Goal: Transaction & Acquisition: Purchase product/service

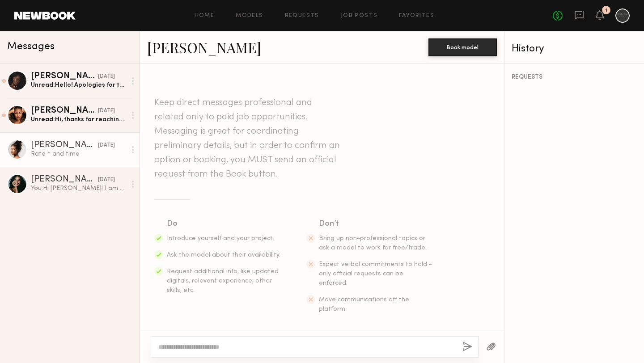
scroll to position [344, 0]
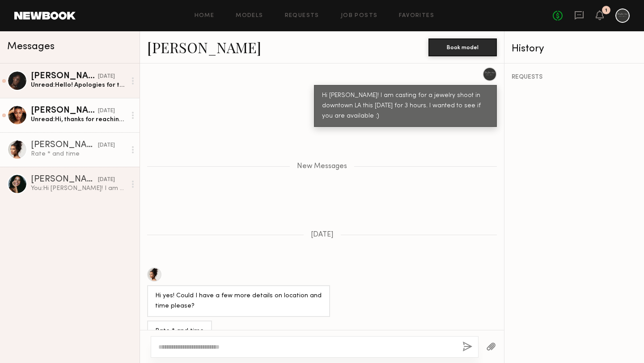
click at [96, 119] on div "Unread: Hi, thanks for reaching out! Can you confirm booking info in regard to …" at bounding box center [78, 119] width 95 height 8
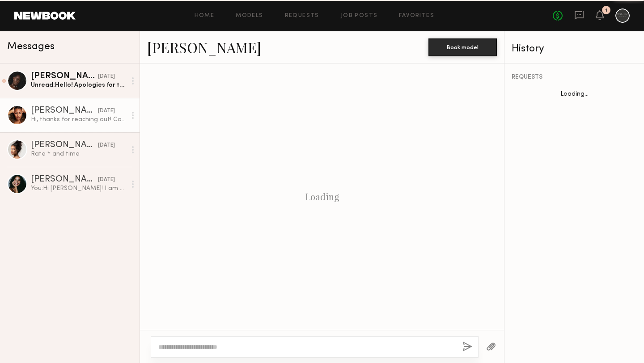
scroll to position [258, 0]
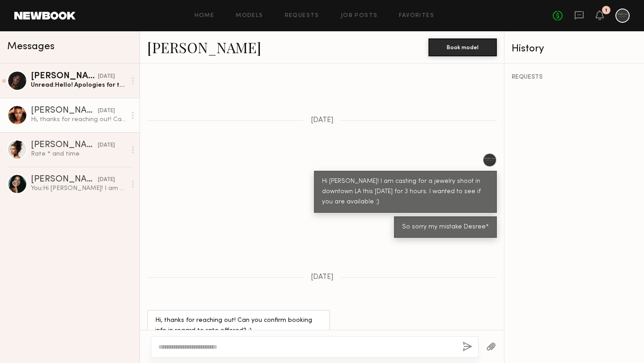
click at [275, 346] on textarea at bounding box center [306, 347] width 297 height 9
click at [62, 118] on div "Hi, thanks for reaching out! Can you confirm booking info in regard to rate off…" at bounding box center [78, 119] width 95 height 8
click at [51, 75] on div "Diana E." at bounding box center [64, 76] width 67 height 9
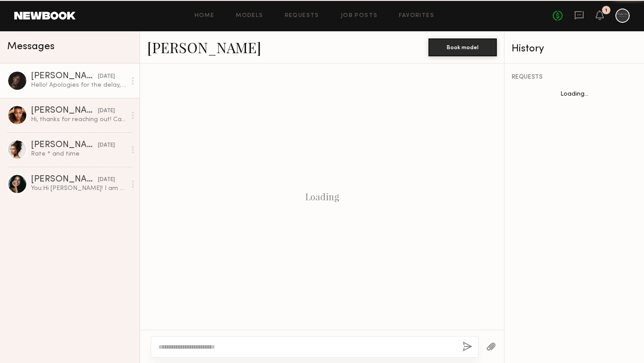
scroll to position [268, 0]
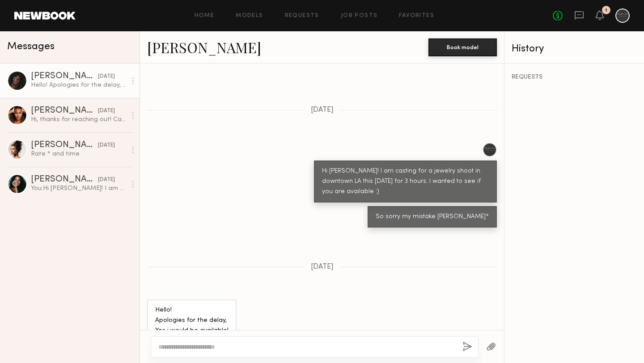
click at [179, 51] on link "Diana E." at bounding box center [204, 47] width 114 height 19
click at [209, 347] on textarea at bounding box center [306, 347] width 297 height 9
click at [169, 52] on link "Diana E." at bounding box center [204, 47] width 114 height 19
click at [69, 112] on div "Desree H." at bounding box center [64, 110] width 67 height 9
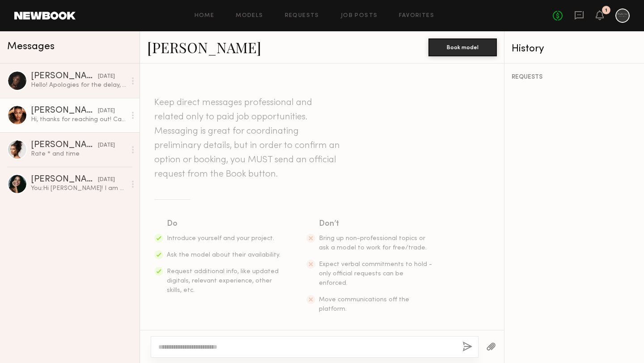
scroll to position [258, 0]
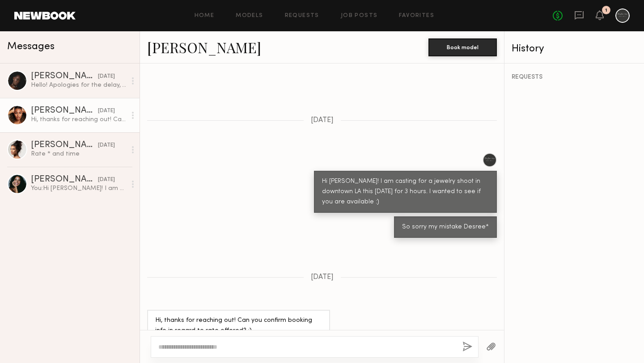
click at [176, 49] on link "Desree H." at bounding box center [204, 47] width 114 height 19
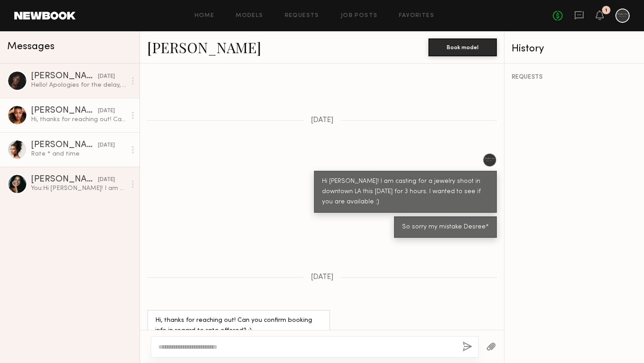
click at [81, 161] on link "Kennedy G. 07/30/2025 Rate * and time" at bounding box center [70, 149] width 140 height 34
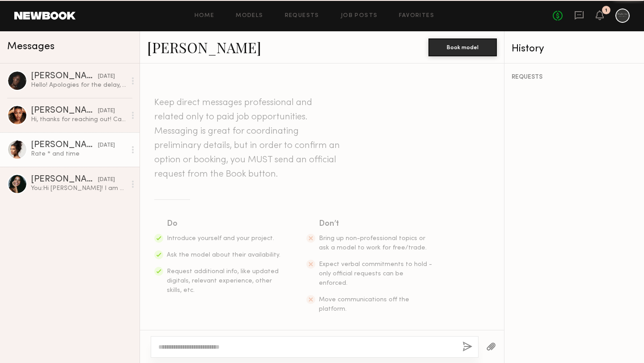
scroll to position [276, 0]
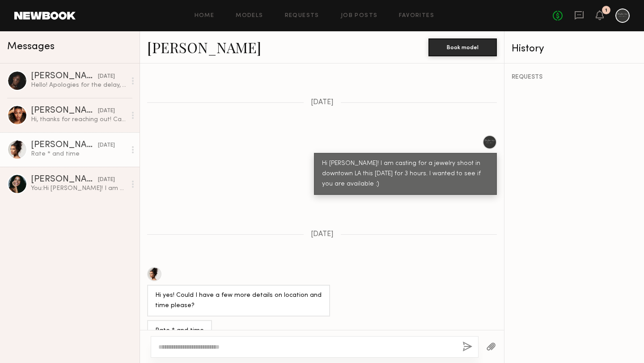
click at [153, 267] on div at bounding box center [154, 274] width 14 height 14
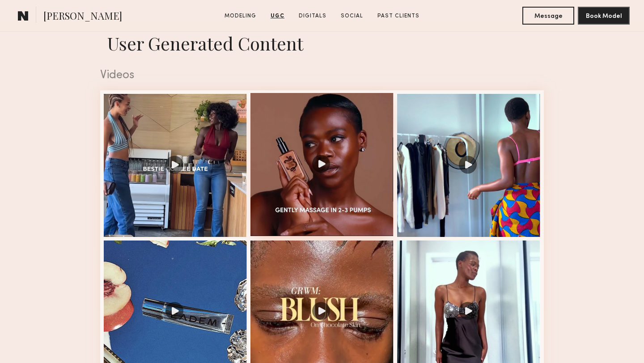
scroll to position [878, 0]
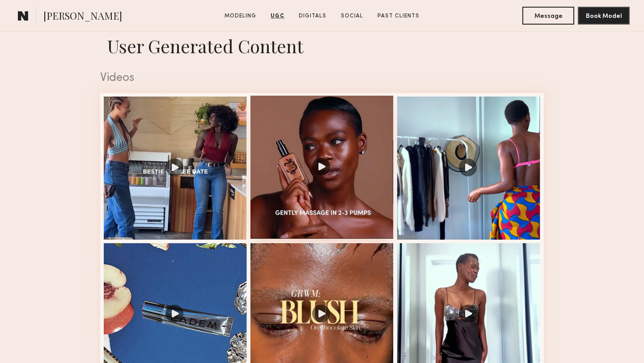
click at [361, 208] on div at bounding box center [321, 167] width 143 height 143
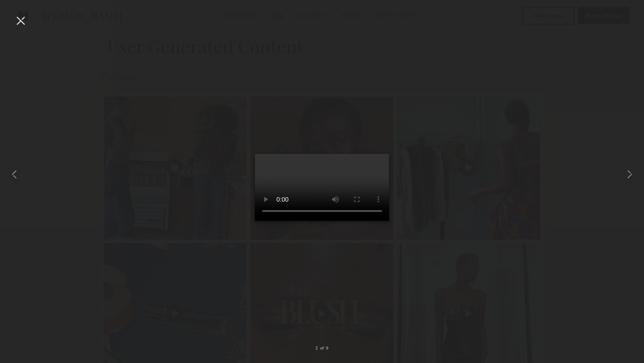
click at [410, 244] on div at bounding box center [322, 174] width 644 height 320
click at [218, 177] on div at bounding box center [322, 174] width 644 height 320
click at [17, 24] on div at bounding box center [20, 20] width 14 height 14
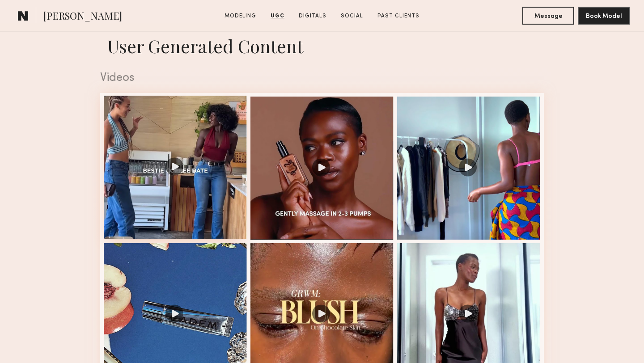
click at [208, 212] on div at bounding box center [175, 167] width 143 height 143
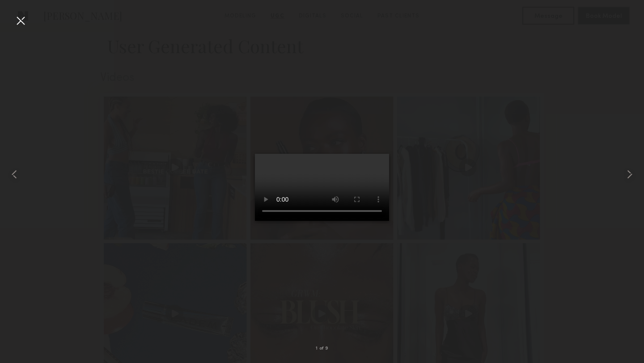
click at [20, 25] on div at bounding box center [20, 20] width 14 height 14
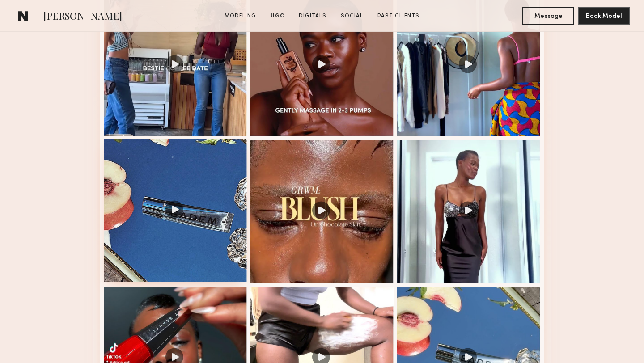
scroll to position [987, 0]
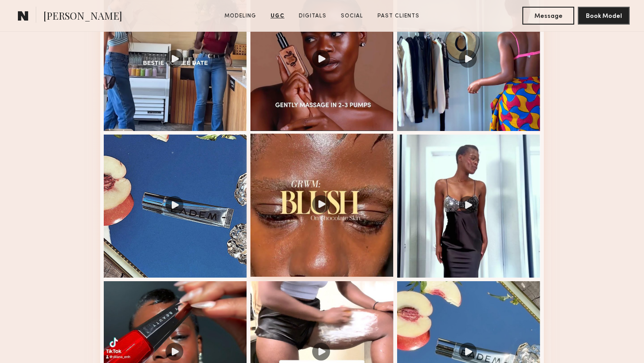
click at [280, 255] on div at bounding box center [321, 205] width 143 height 143
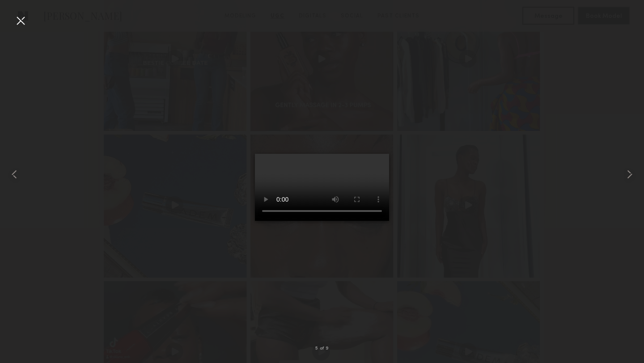
click at [23, 22] on div at bounding box center [20, 20] width 14 height 14
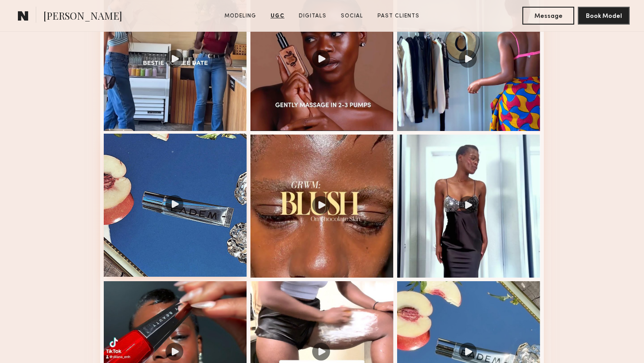
click at [216, 254] on div at bounding box center [175, 205] width 143 height 143
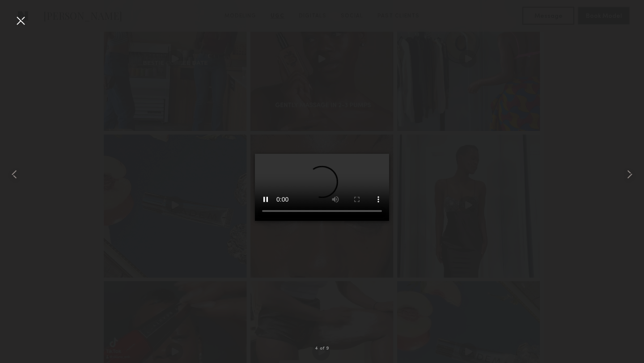
click at [21, 21] on div at bounding box center [20, 20] width 14 height 14
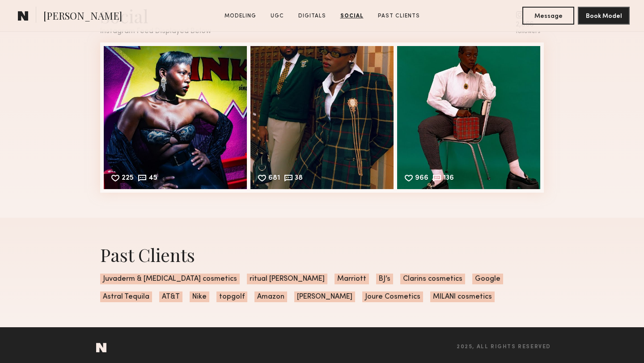
scroll to position [2035, 0]
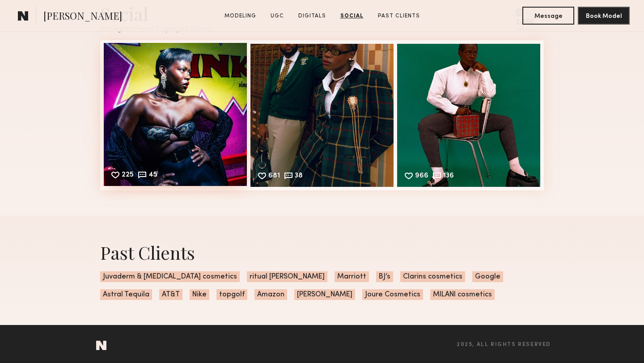
click at [188, 135] on div "225 45 Likes & comments displayed to show model’s engagement" at bounding box center [175, 114] width 143 height 143
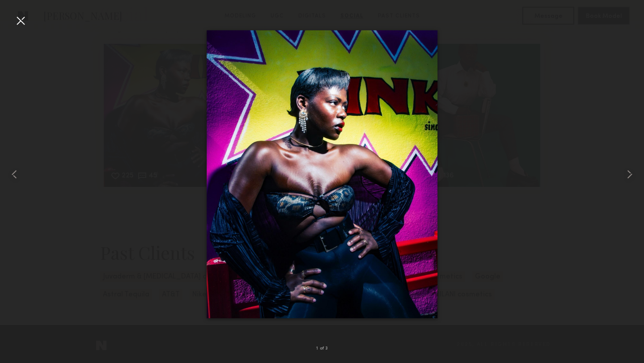
click at [315, 233] on img at bounding box center [322, 174] width 231 height 288
click at [138, 233] on div at bounding box center [322, 174] width 644 height 320
click at [22, 23] on div at bounding box center [20, 20] width 14 height 14
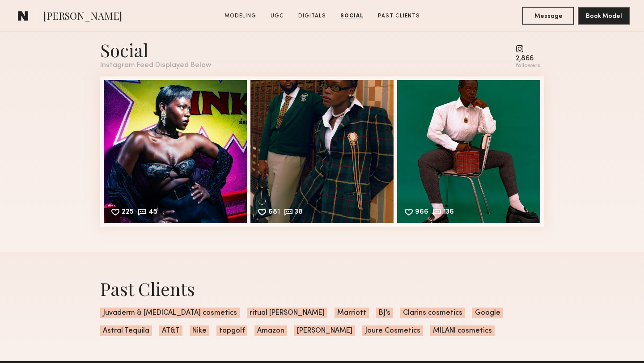
scroll to position [1982, 0]
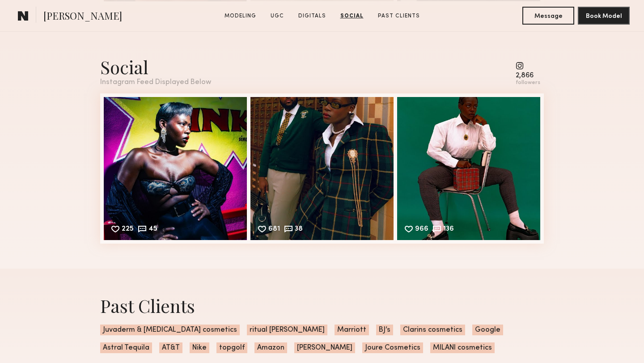
click at [520, 66] on common-icon at bounding box center [528, 66] width 25 height 8
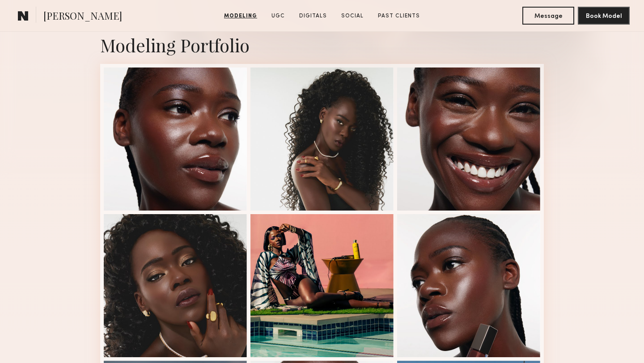
scroll to position [191, 0]
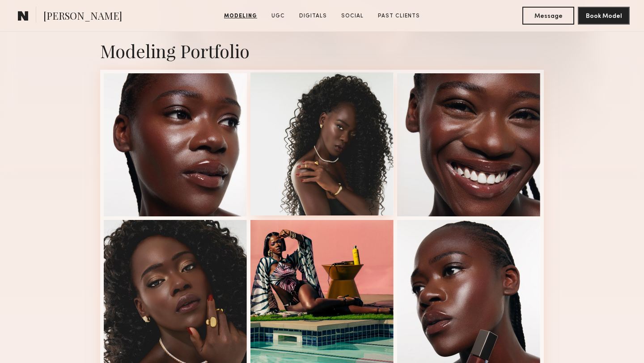
click at [308, 134] on div at bounding box center [321, 143] width 143 height 143
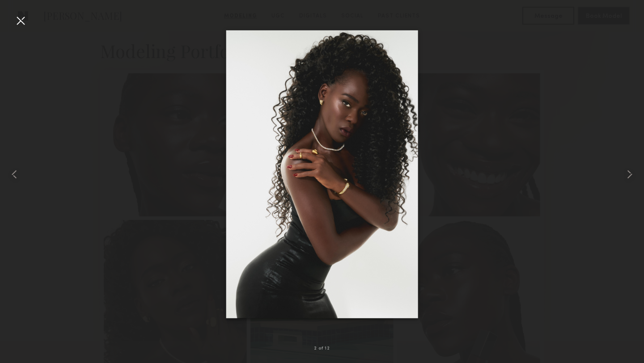
click at [512, 146] on div at bounding box center [322, 174] width 644 height 320
click at [21, 20] on div at bounding box center [20, 20] width 14 height 14
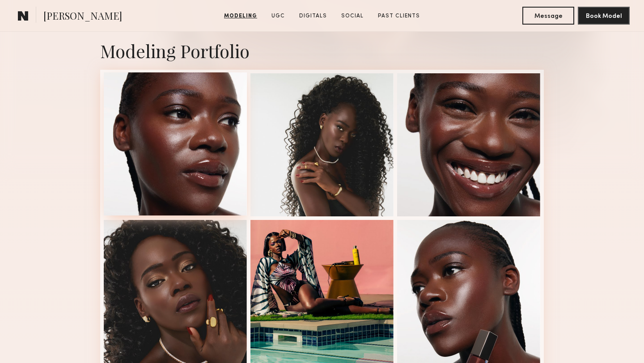
scroll to position [0, 0]
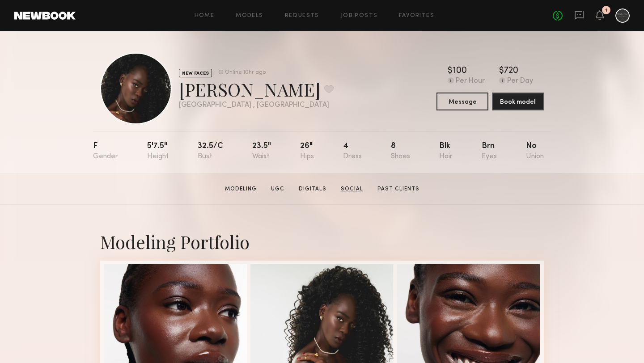
click at [361, 188] on link "Social" at bounding box center [352, 189] width 30 height 8
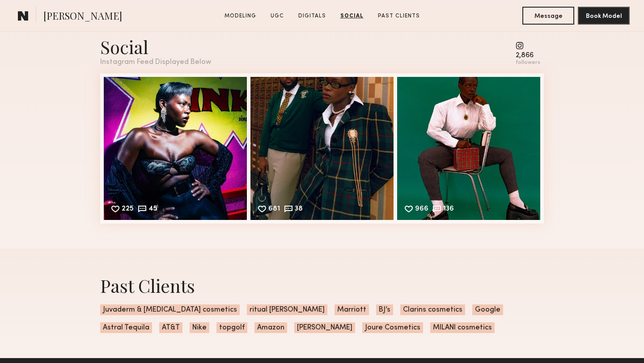
scroll to position [1983, 0]
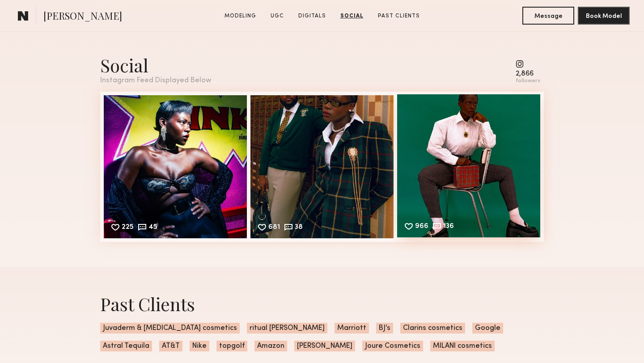
click at [440, 208] on div "966 136 Likes & comments displayed to show model’s engagement" at bounding box center [468, 165] width 143 height 143
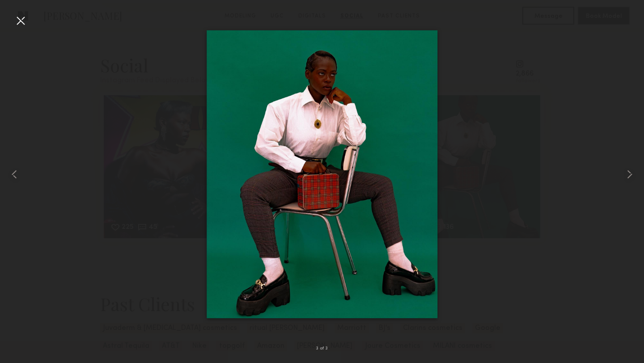
click at [24, 25] on div at bounding box center [20, 20] width 14 height 14
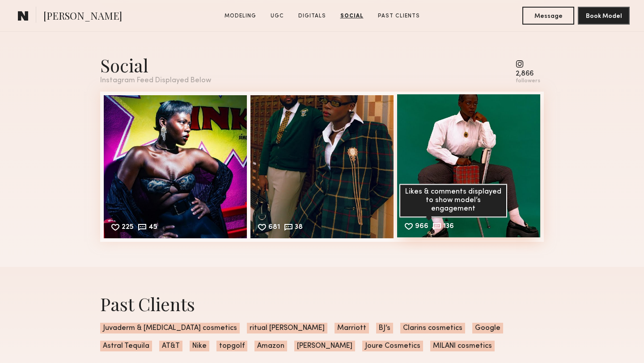
click at [436, 227] on common-icon at bounding box center [437, 226] width 10 height 10
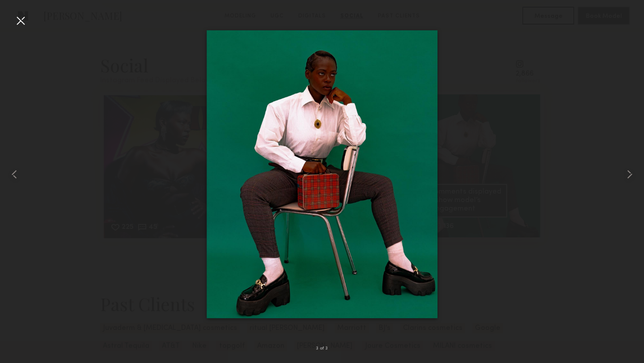
scroll to position [2038, 0]
click at [628, 171] on common-icon at bounding box center [630, 174] width 14 height 14
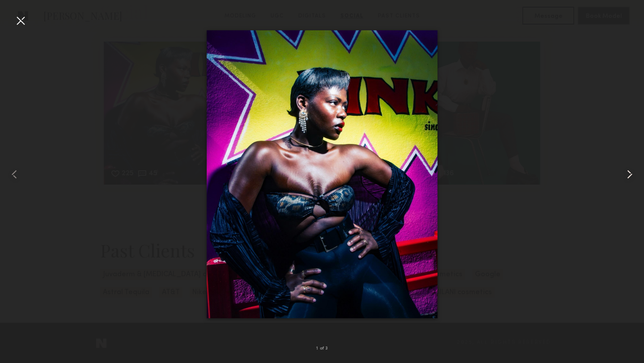
click at [628, 169] on common-icon at bounding box center [630, 174] width 14 height 14
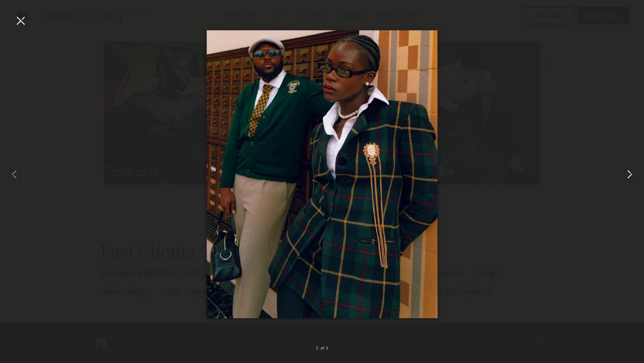
click at [628, 169] on common-icon at bounding box center [630, 174] width 14 height 14
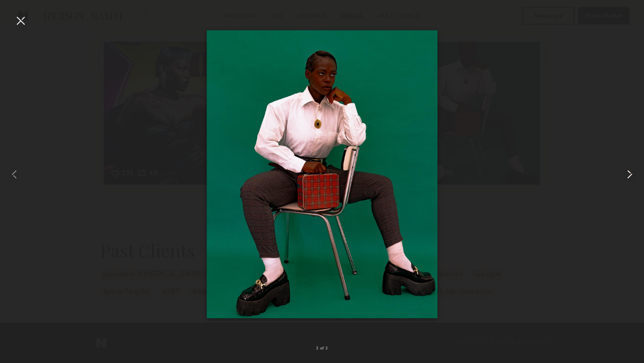
click at [628, 169] on common-icon at bounding box center [630, 174] width 14 height 14
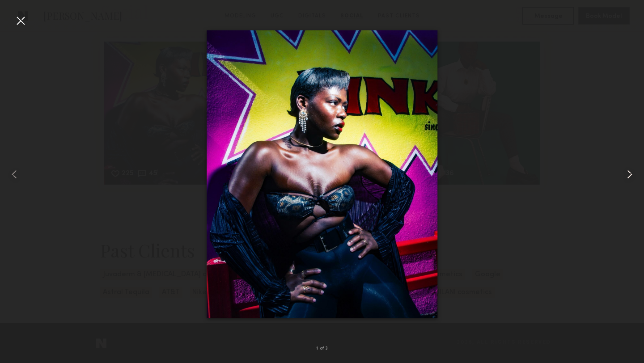
click at [628, 169] on common-icon at bounding box center [630, 174] width 14 height 14
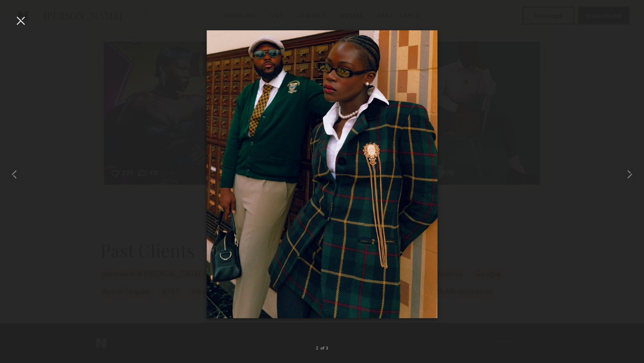
click at [20, 25] on div at bounding box center [20, 20] width 14 height 14
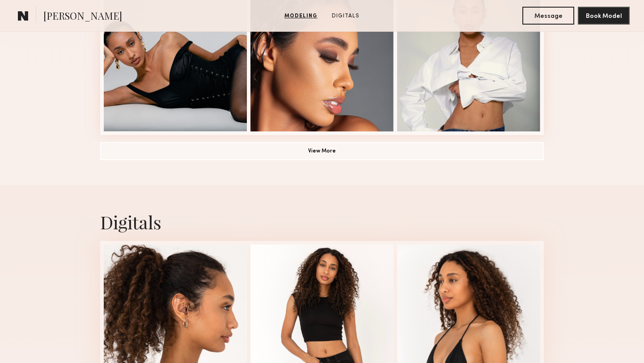
scroll to position [715, 0]
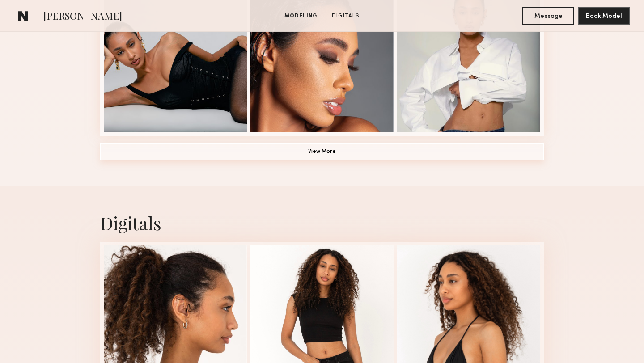
click at [306, 153] on button "View More" at bounding box center [322, 152] width 444 height 18
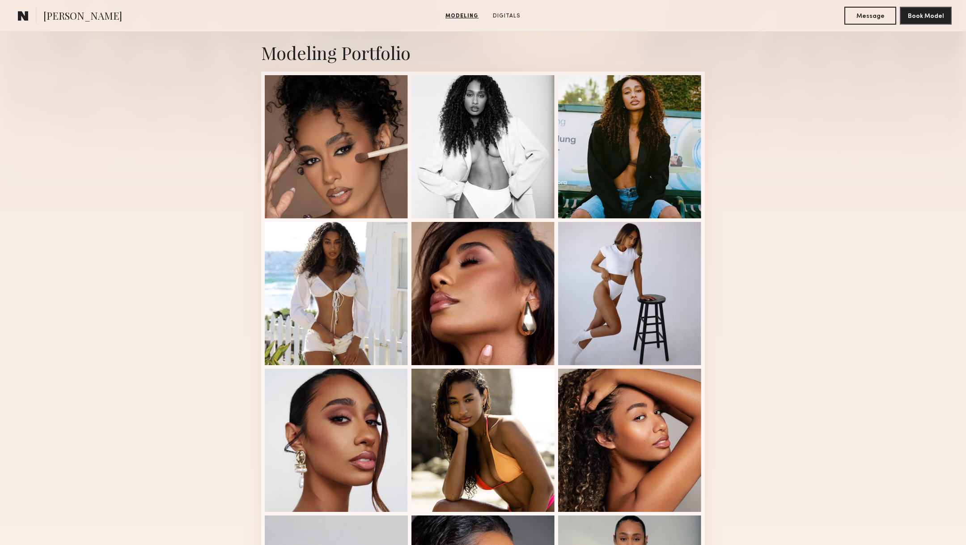
scroll to position [0, 0]
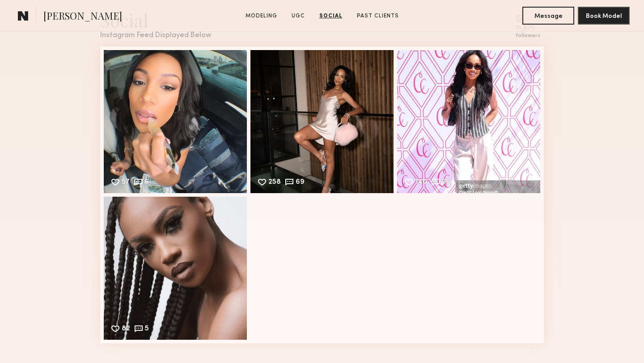
scroll to position [1452, 0]
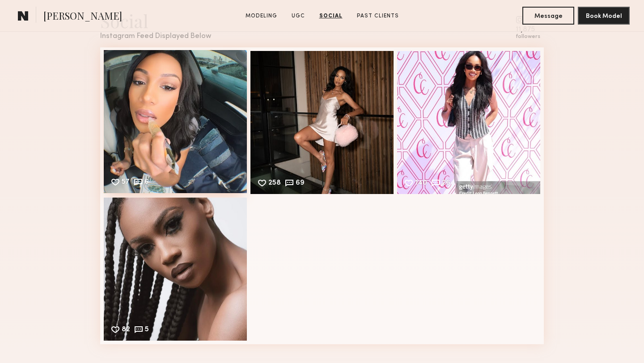
click at [188, 130] on div "57 6 Likes & comments displayed to show model’s engagement" at bounding box center [175, 121] width 143 height 143
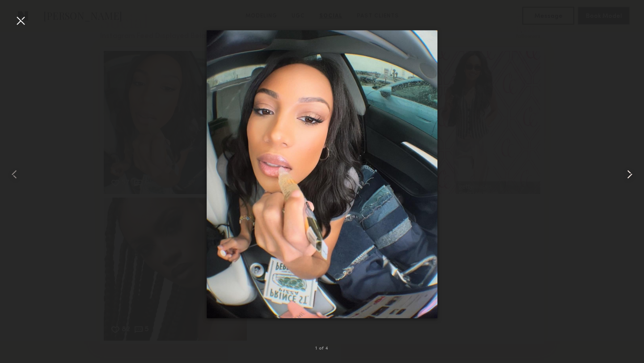
click at [634, 174] on common-icon at bounding box center [630, 174] width 14 height 14
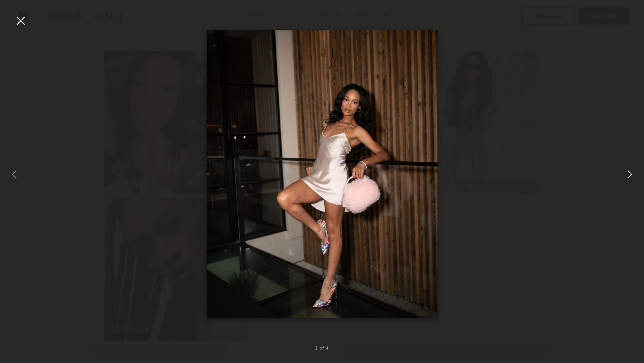
click at [634, 175] on common-icon at bounding box center [630, 174] width 14 height 14
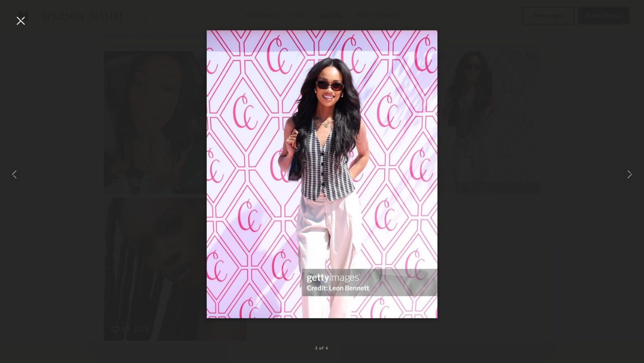
click at [22, 18] on div at bounding box center [20, 20] width 14 height 14
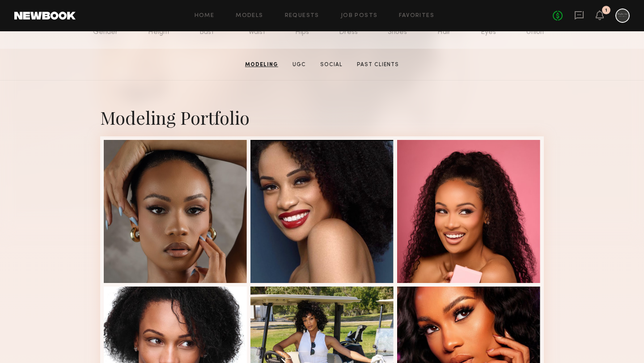
scroll to position [0, 0]
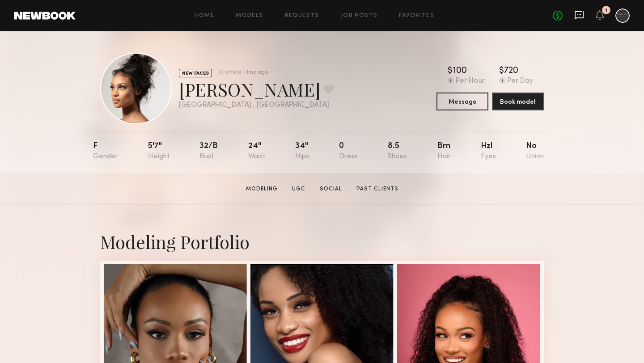
click at [579, 15] on icon at bounding box center [579, 14] width 4 height 1
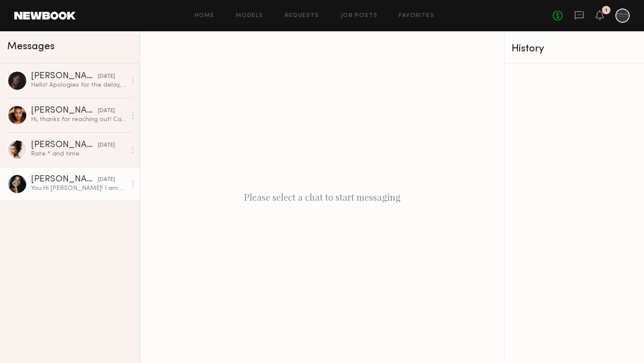
click at [62, 181] on div "[PERSON_NAME]" at bounding box center [64, 179] width 67 height 9
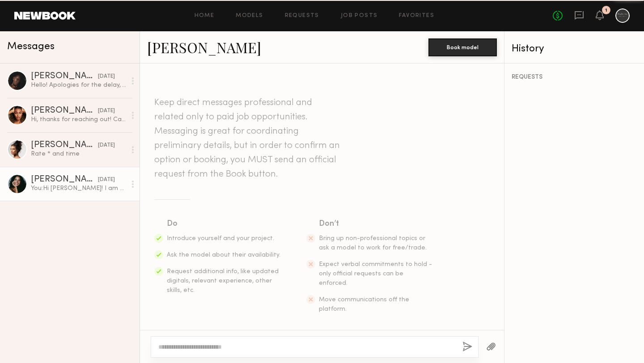
scroll to position [130, 0]
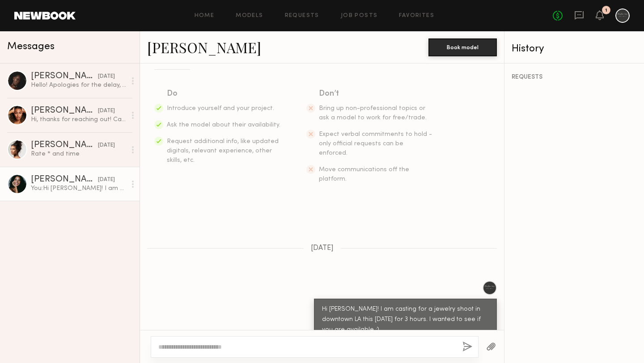
drag, startPoint x: 371, startPoint y: 313, endPoint x: 301, endPoint y: 288, distance: 74.8
click at [301, 288] on div "Hi [PERSON_NAME]! I am casting for a jewelry shoot in downtown LA this [DATE] f…" at bounding box center [322, 311] width 364 height 60
copy div "Hi [PERSON_NAME]! I am casting for a jewelry shoot in downtown LA this [DATE] f…"
click at [268, 260] on div "Keep direct messages professional and related only to paid job opportunities. M…" at bounding box center [322, 197] width 364 height 267
click at [257, 16] on link "Models" at bounding box center [249, 16] width 27 height 6
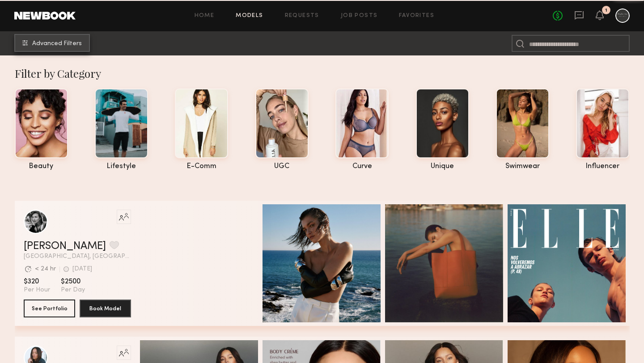
click at [63, 39] on button "Advanced Filters" at bounding box center [52, 43] width 76 height 18
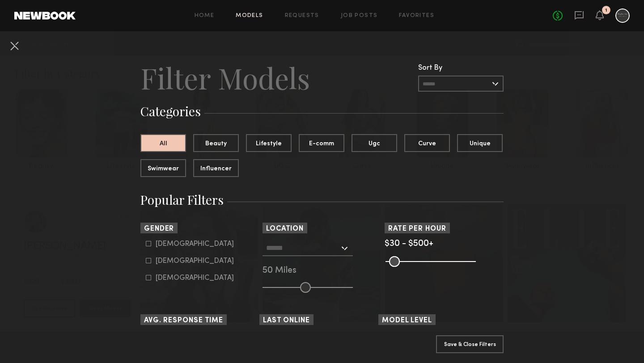
click at [302, 246] on input "text" at bounding box center [302, 247] width 73 height 15
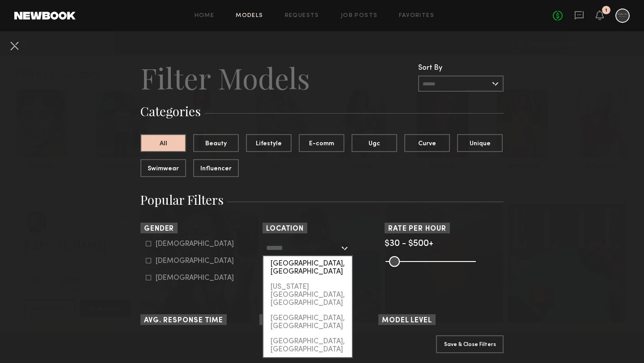
click at [304, 263] on div "Los Angeles, CA" at bounding box center [307, 267] width 89 height 23
type input "**********"
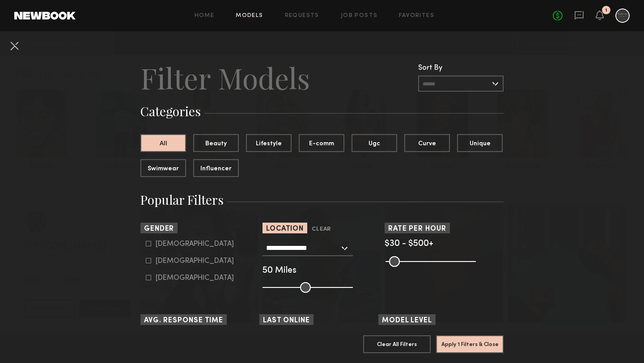
click at [147, 262] on icon at bounding box center [148, 260] width 5 height 5
type input "**"
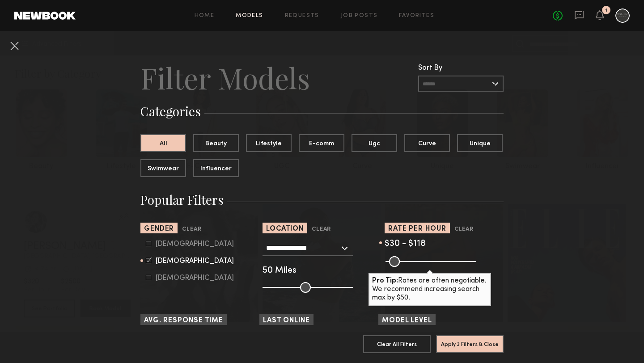
drag, startPoint x: 475, startPoint y: 263, endPoint x: 406, endPoint y: 271, distance: 69.2
type input "***"
click at [406, 267] on input "range" at bounding box center [431, 261] width 90 height 11
click at [473, 346] on button "Apply 3 Filters & Close" at bounding box center [470, 344] width 68 height 18
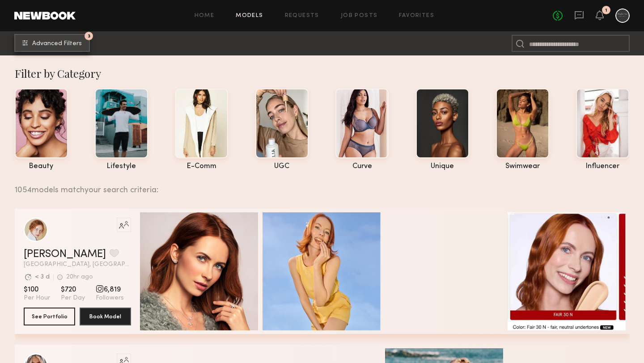
click at [42, 46] on span "Advanced Filters" at bounding box center [57, 44] width 50 height 6
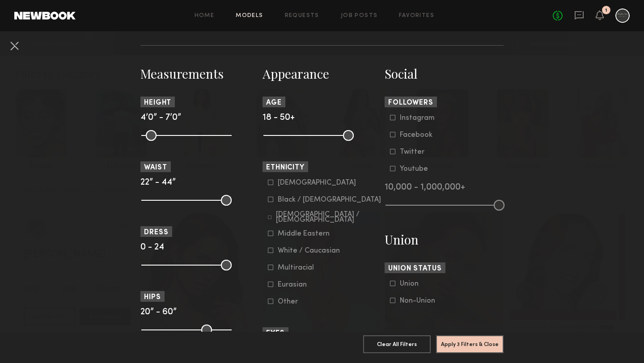
scroll to position [366, 0]
click at [269, 202] on icon at bounding box center [270, 198] width 5 height 5
click at [270, 270] on icon at bounding box center [270, 266] width 5 height 5
click at [478, 341] on button "Apply 4 Filters & Close" at bounding box center [470, 344] width 68 height 18
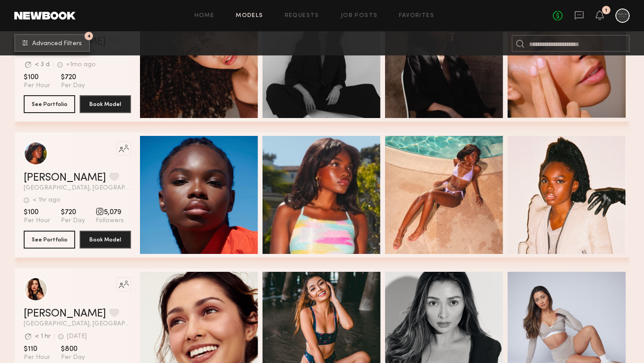
scroll to position [351, 0]
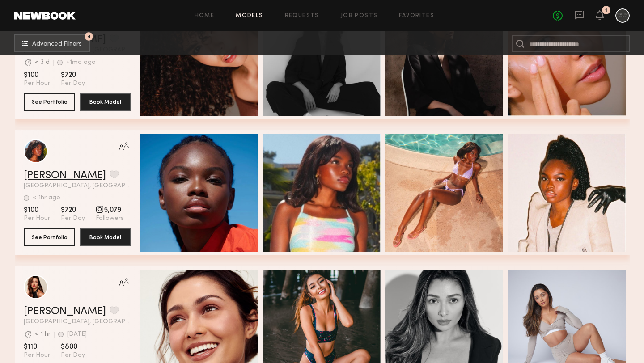
click at [39, 174] on link "Mia H." at bounding box center [65, 175] width 82 height 11
click at [47, 178] on link "Mia H." at bounding box center [65, 175] width 82 height 11
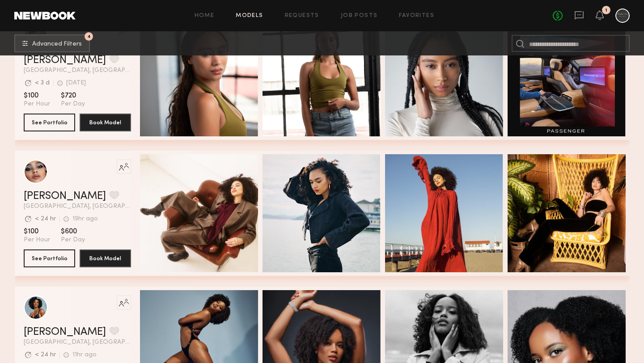
scroll to position [1657, 0]
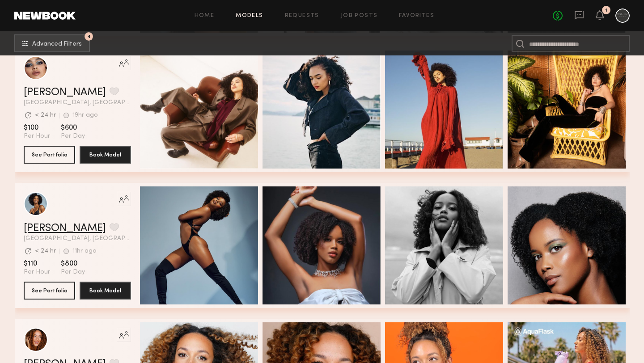
click at [55, 227] on link "Alyssa A." at bounding box center [65, 228] width 82 height 11
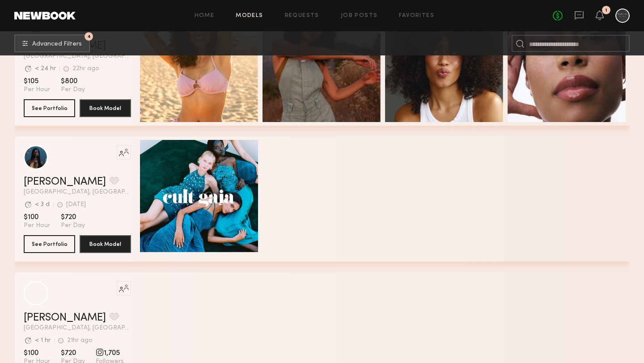
scroll to position [3337, 0]
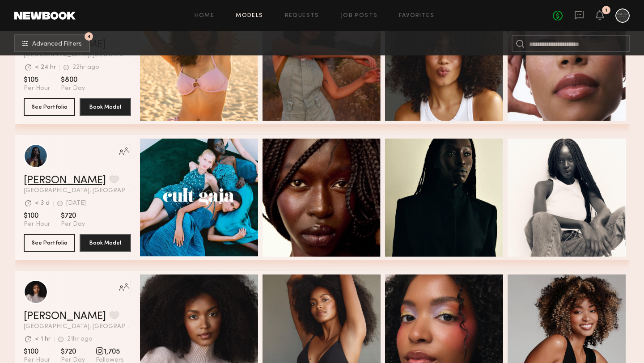
click at [63, 184] on link "Nyawuta C." at bounding box center [65, 180] width 82 height 11
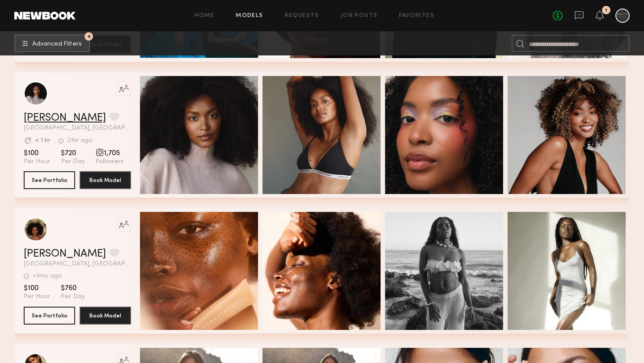
scroll to position [3541, 0]
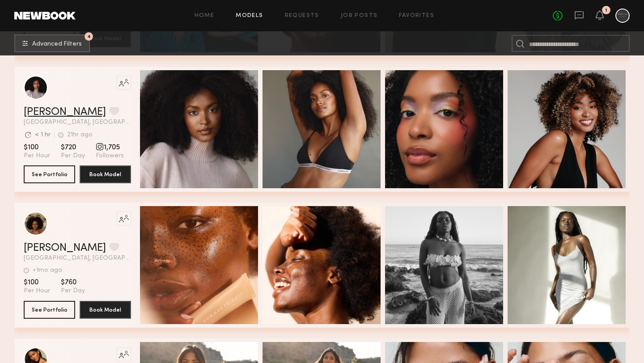
click at [49, 112] on link "Jade B." at bounding box center [65, 112] width 82 height 11
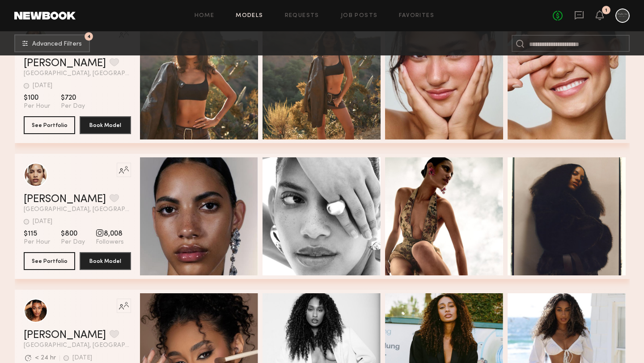
scroll to position [3864, 0]
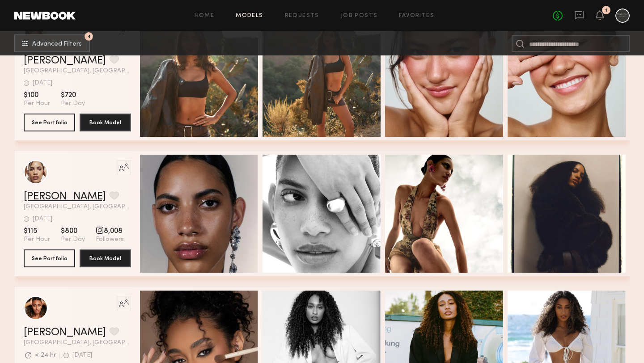
click at [32, 198] on link "Ellie L." at bounding box center [65, 196] width 82 height 11
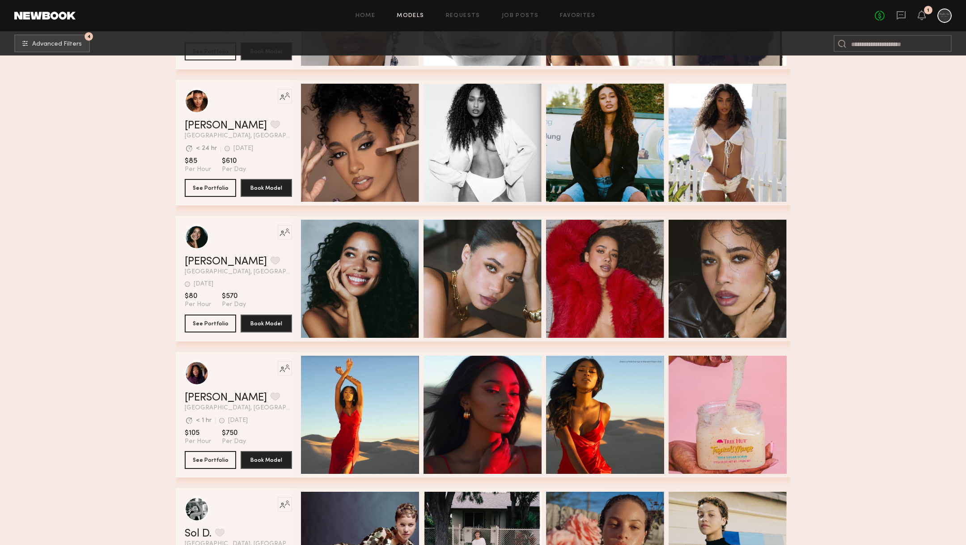
scroll to position [4073, 0]
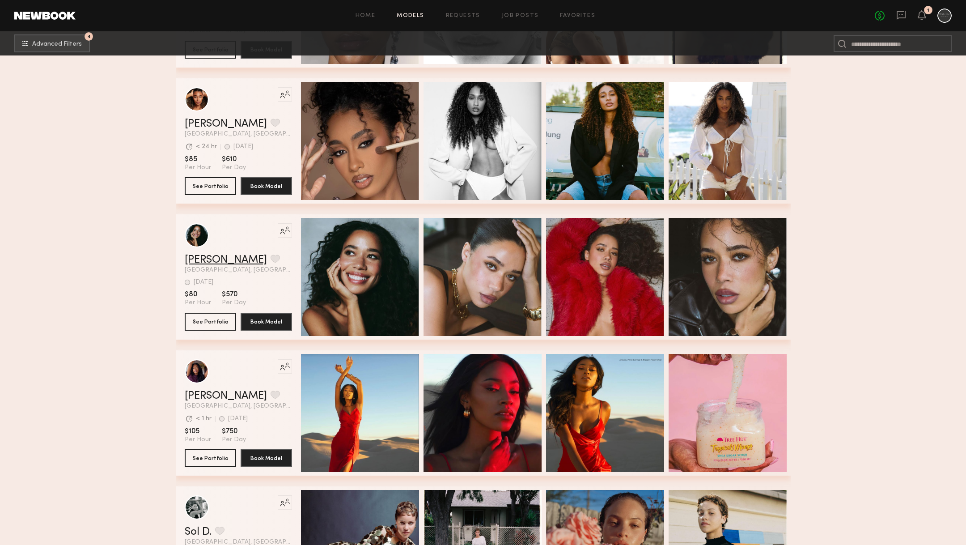
click at [221, 257] on link "Kerrigan H." at bounding box center [226, 259] width 82 height 11
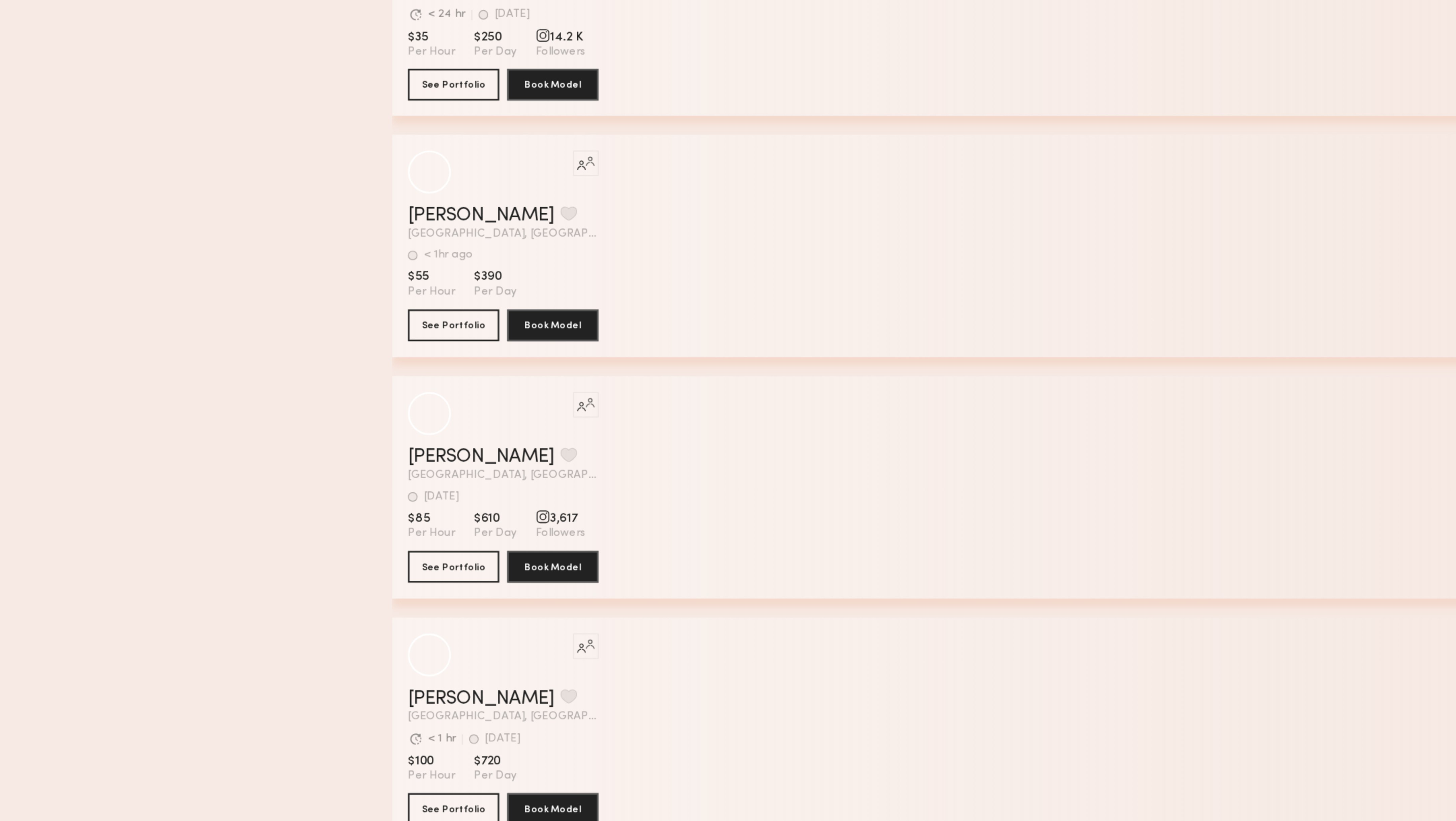
scroll to position [5981, 0]
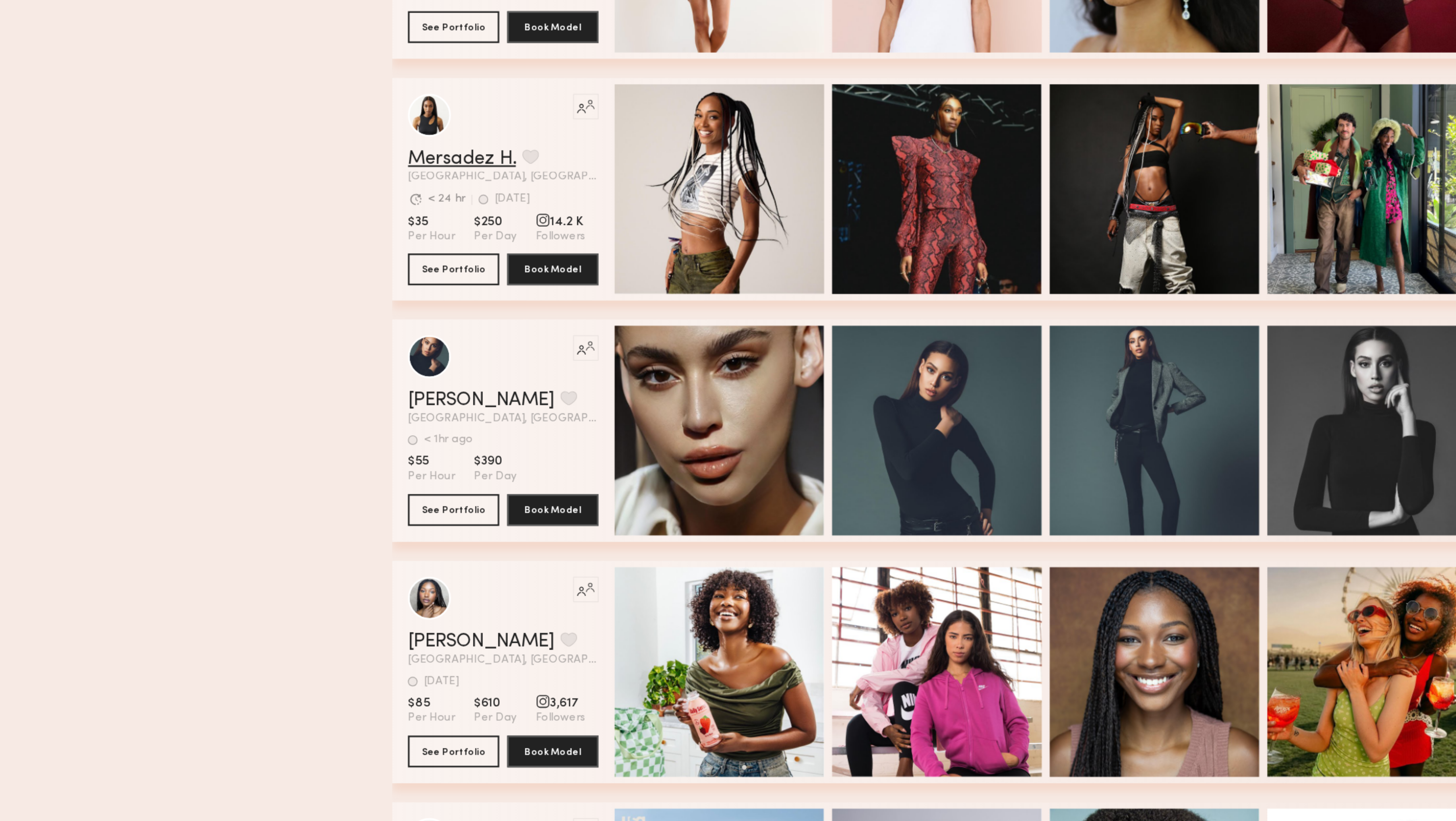
click at [485, 274] on link "Mersadez H." at bounding box center [526, 463] width 46 height 8
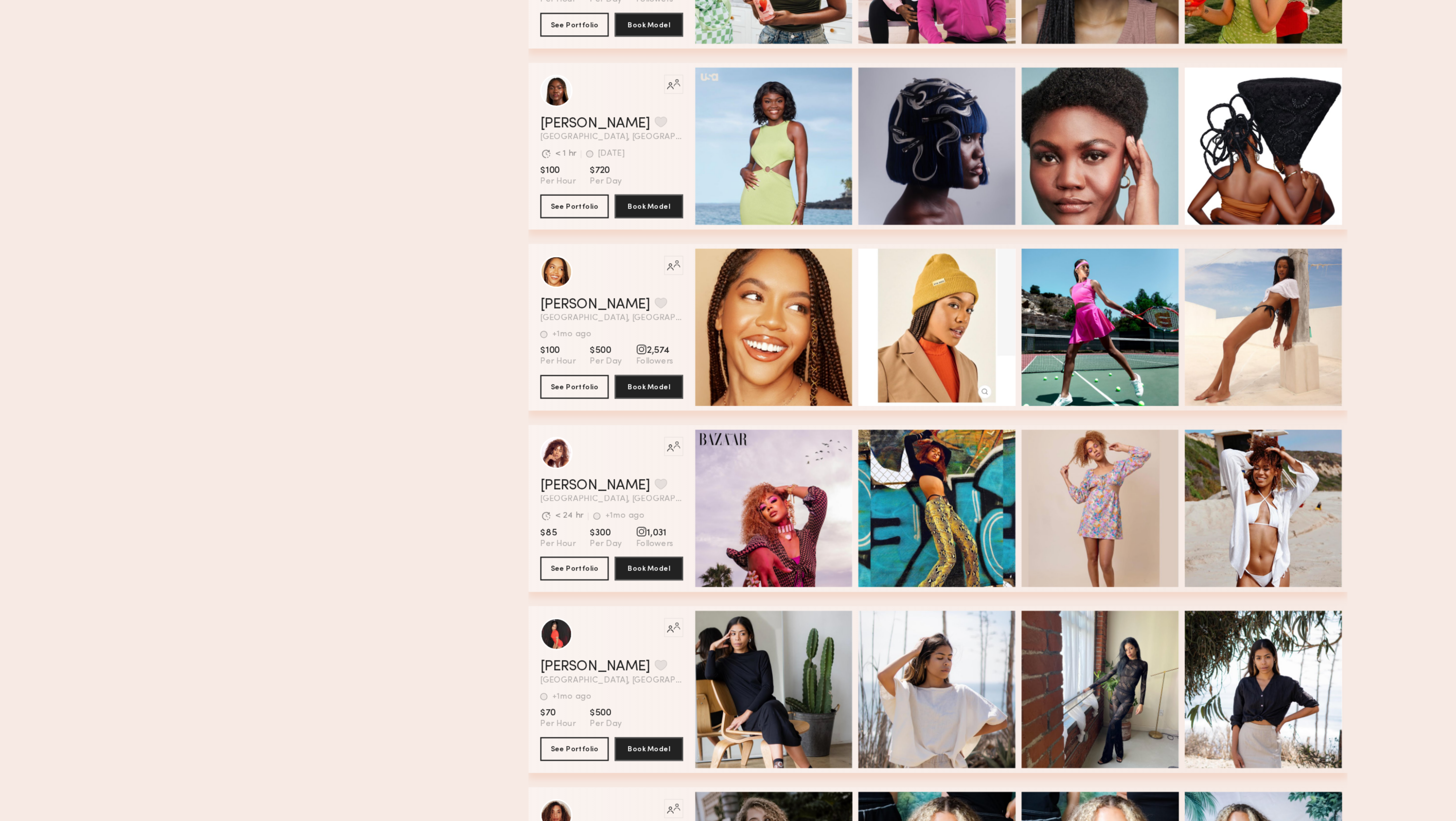
scroll to position [4539, 0]
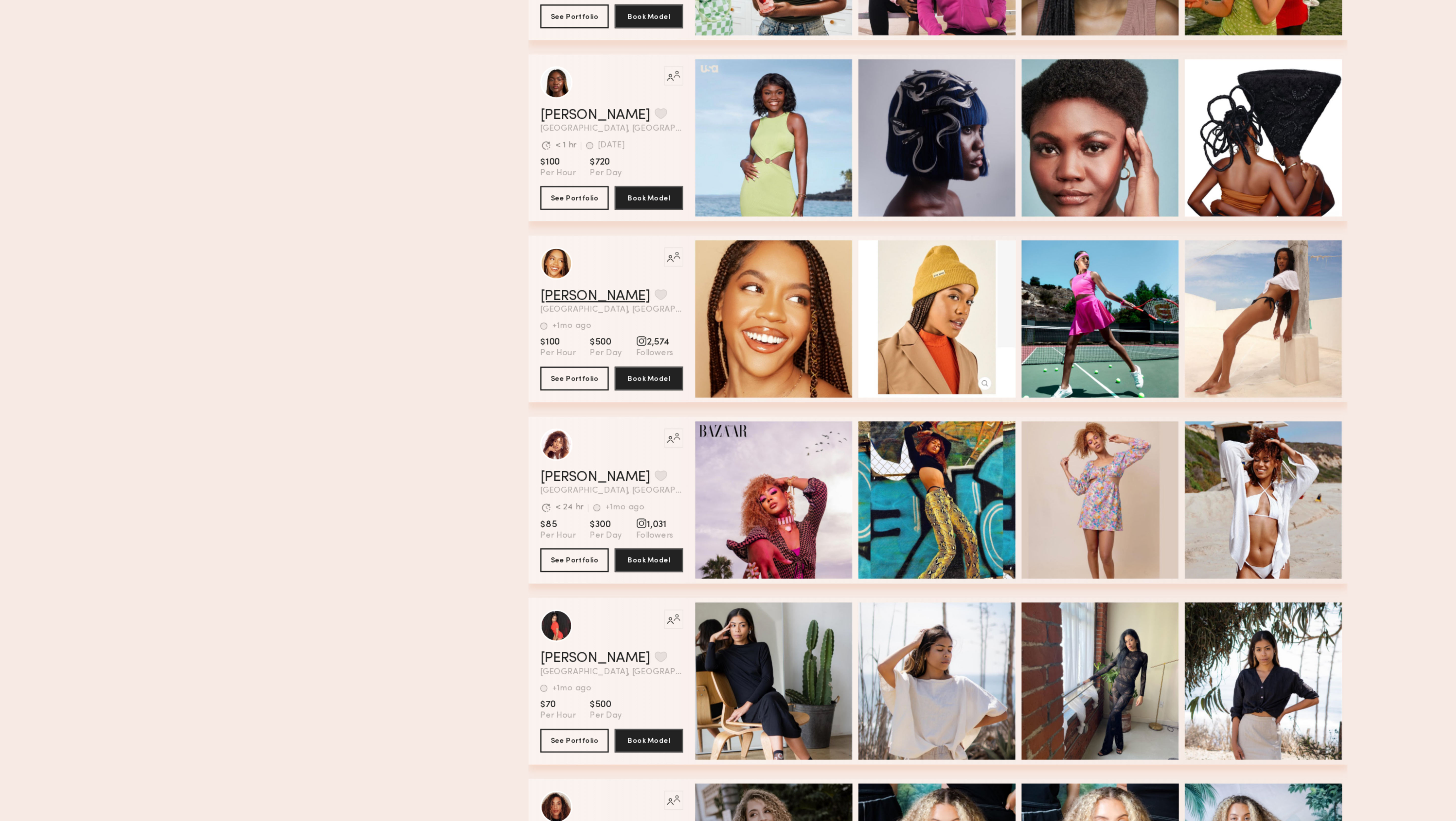
click at [364, 205] on link "Rissa A." at bounding box center [583, 598] width 46 height 6
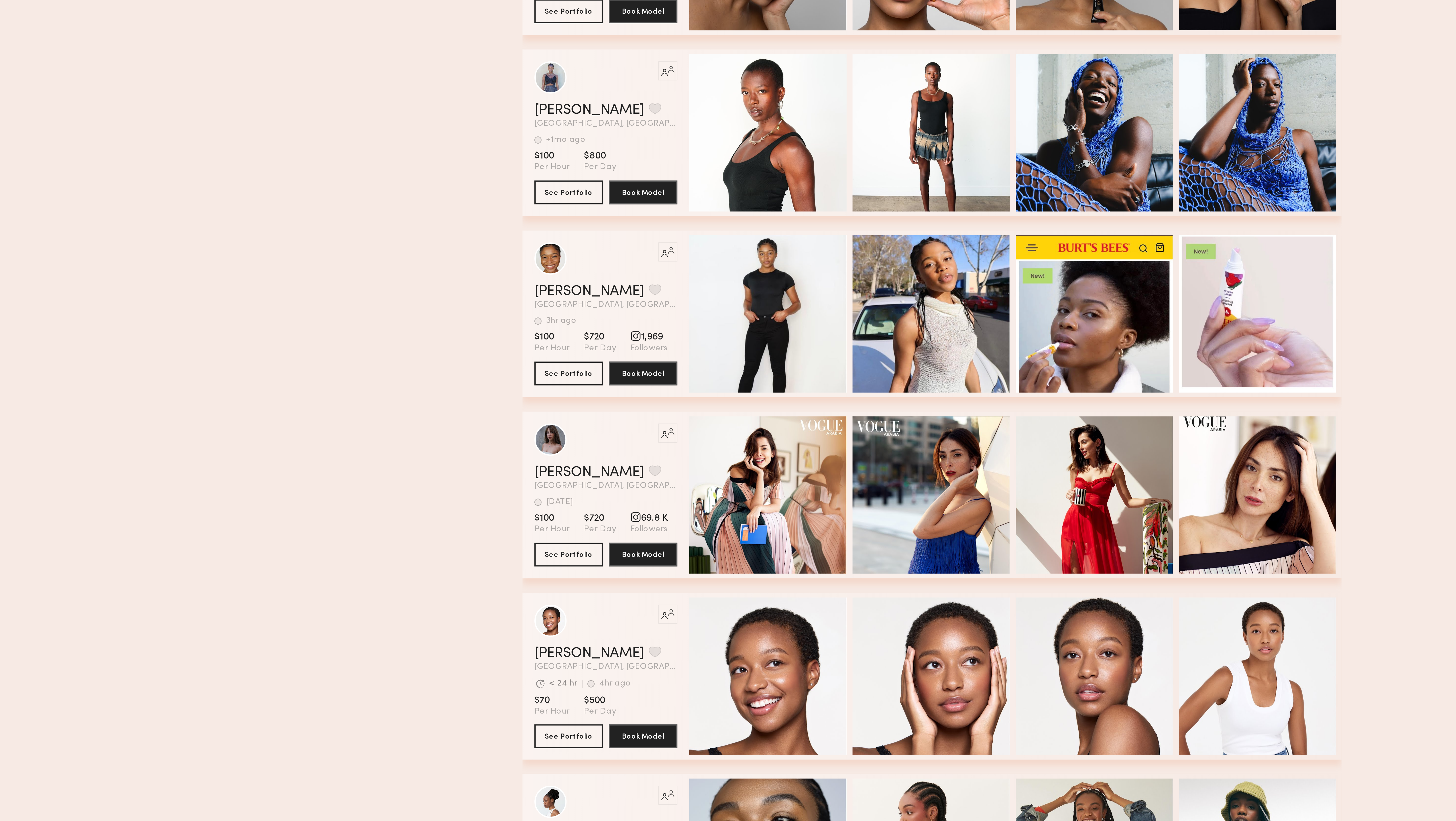
scroll to position [5846, 0]
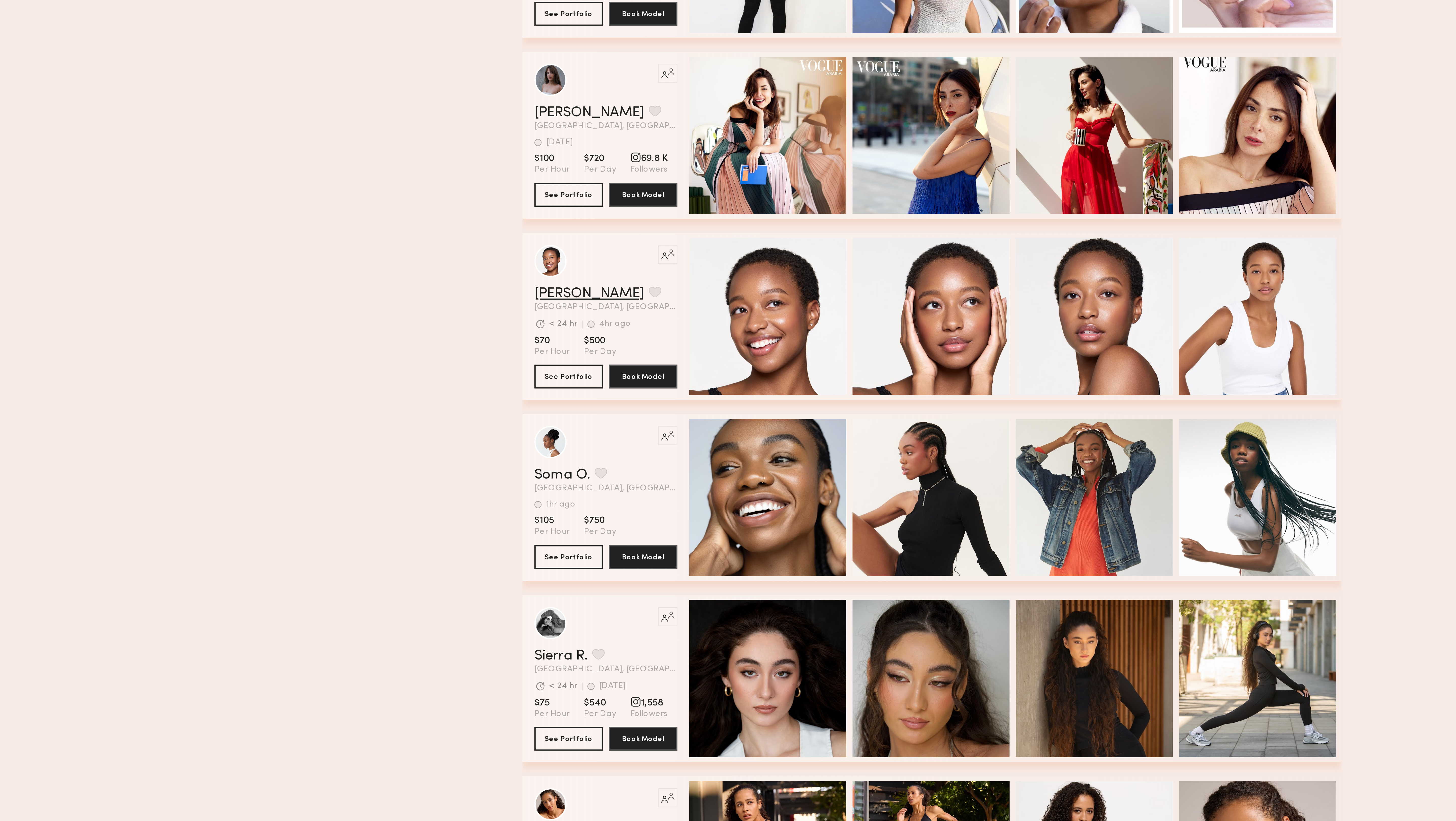
click at [364, 205] on link "Cierra S." at bounding box center [583, 597] width 46 height 6
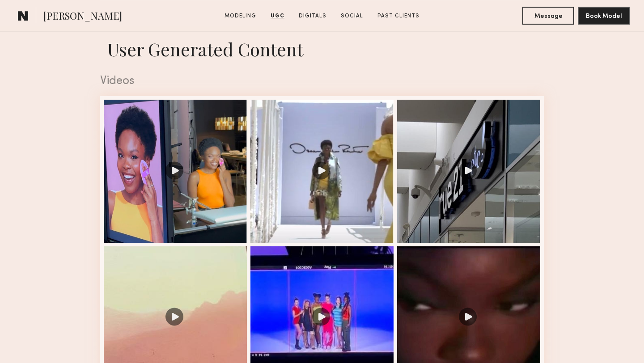
scroll to position [876, 0]
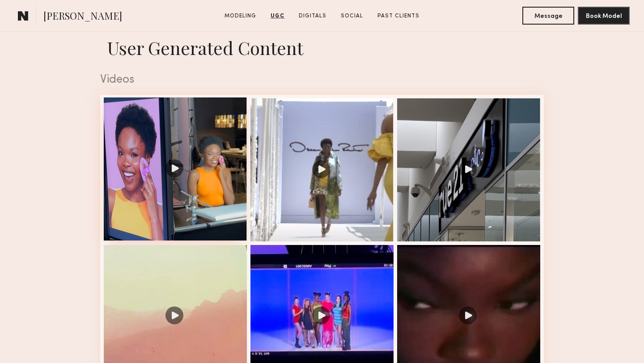
click at [220, 220] on div at bounding box center [175, 168] width 143 height 143
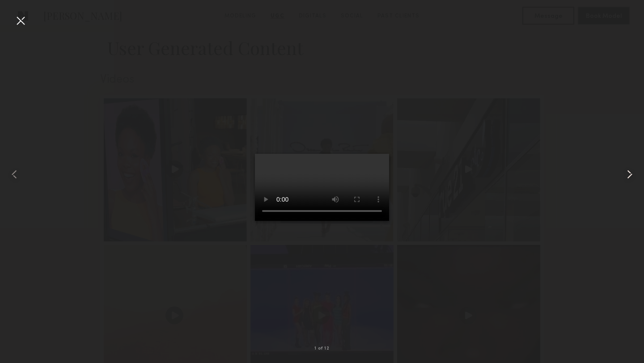
click at [630, 174] on common-icon at bounding box center [630, 174] width 14 height 14
click at [633, 174] on common-icon at bounding box center [630, 174] width 14 height 14
click at [552, 151] on div at bounding box center [322, 174] width 644 height 320
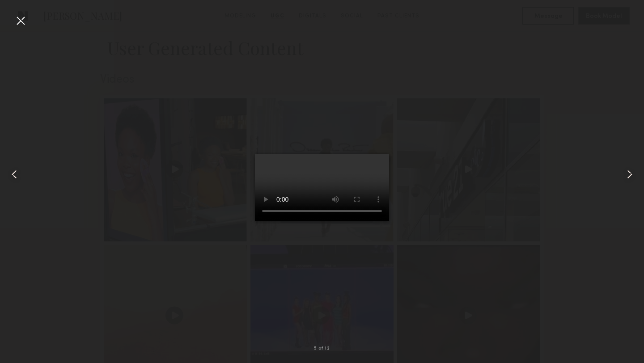
click at [18, 20] on div at bounding box center [20, 20] width 14 height 14
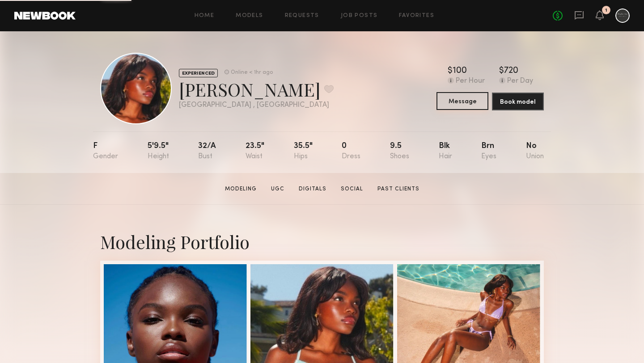
click at [464, 103] on button "Message" at bounding box center [462, 101] width 52 height 18
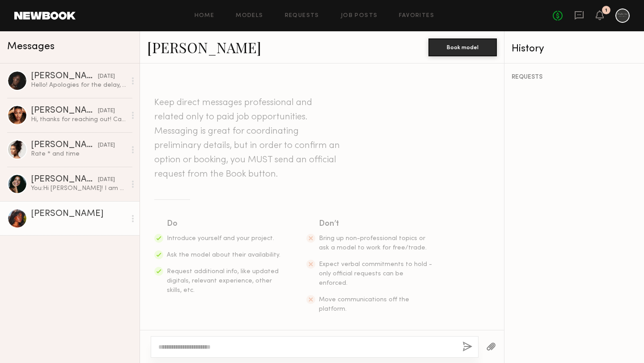
click at [238, 354] on div at bounding box center [315, 346] width 328 height 21
click at [229, 347] on textarea at bounding box center [306, 347] width 297 height 9
paste textarea "**********"
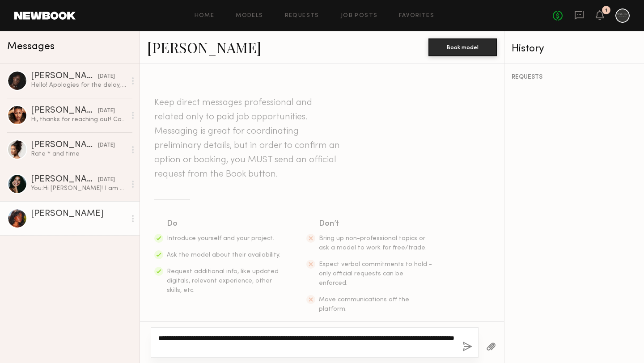
drag, startPoint x: 191, startPoint y: 339, endPoint x: 167, endPoint y: 341, distance: 23.7
click at [167, 341] on textarea "**********" at bounding box center [306, 343] width 297 height 18
drag, startPoint x: 318, startPoint y: 337, endPoint x: 404, endPoint y: 339, distance: 86.3
click at [404, 339] on textarea "**********" at bounding box center [306, 343] width 297 height 18
drag, startPoint x: 201, startPoint y: 345, endPoint x: 136, endPoint y: 324, distance: 68.0
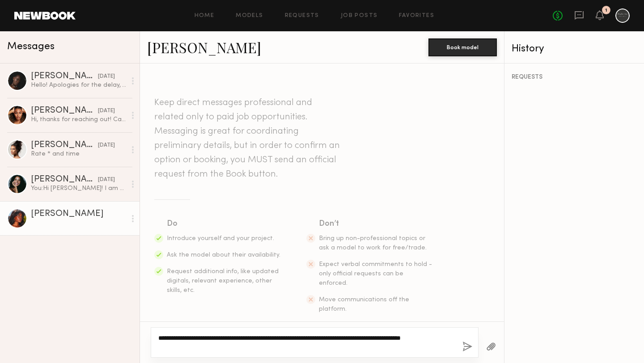
click at [136, 324] on div "Messages Diana E. 07/30/2025 Hello! Apologies for the delay, Yes i would be ava…" at bounding box center [322, 197] width 644 height 332
type textarea "**********"
click at [468, 348] on button "button" at bounding box center [467, 347] width 10 height 11
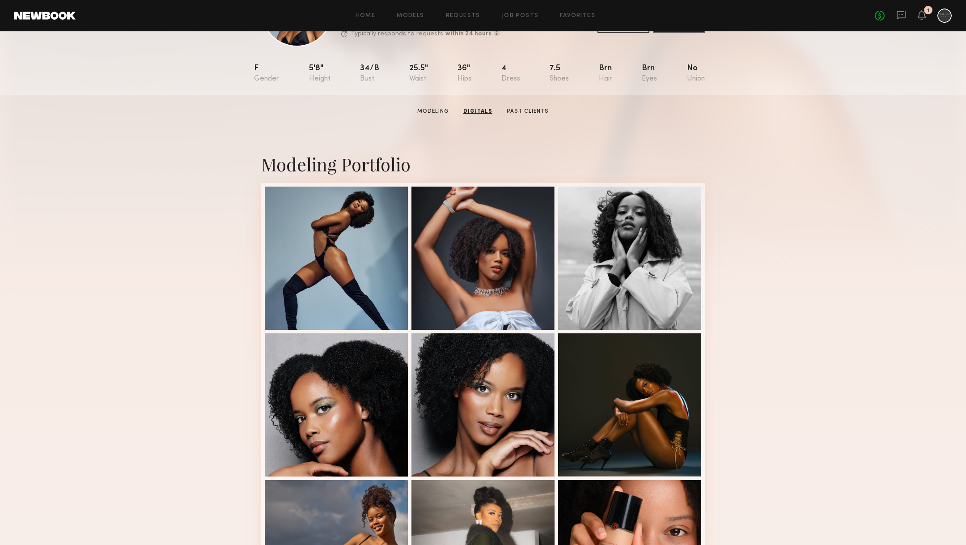
scroll to position [76, 0]
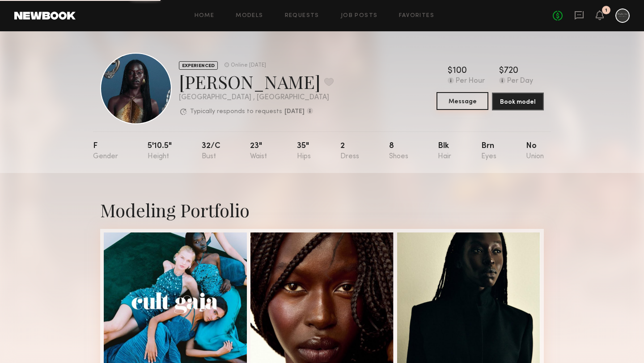
click at [463, 103] on button "Message" at bounding box center [462, 101] width 52 height 18
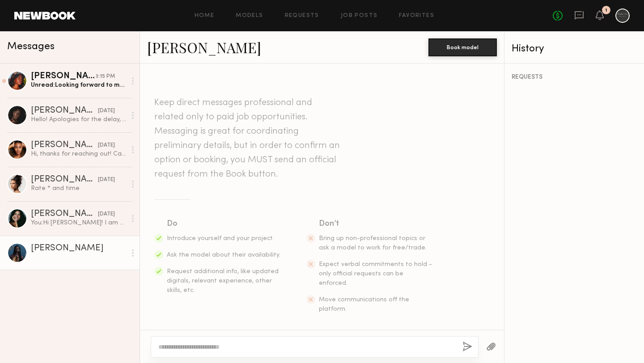
click at [172, 49] on link "Nyawuta C." at bounding box center [204, 47] width 114 height 19
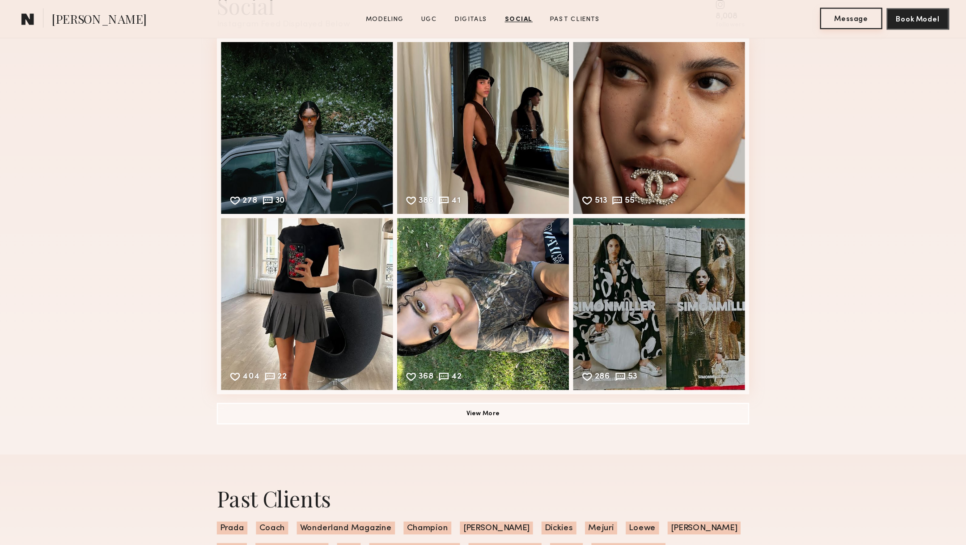
scroll to position [1568, 0]
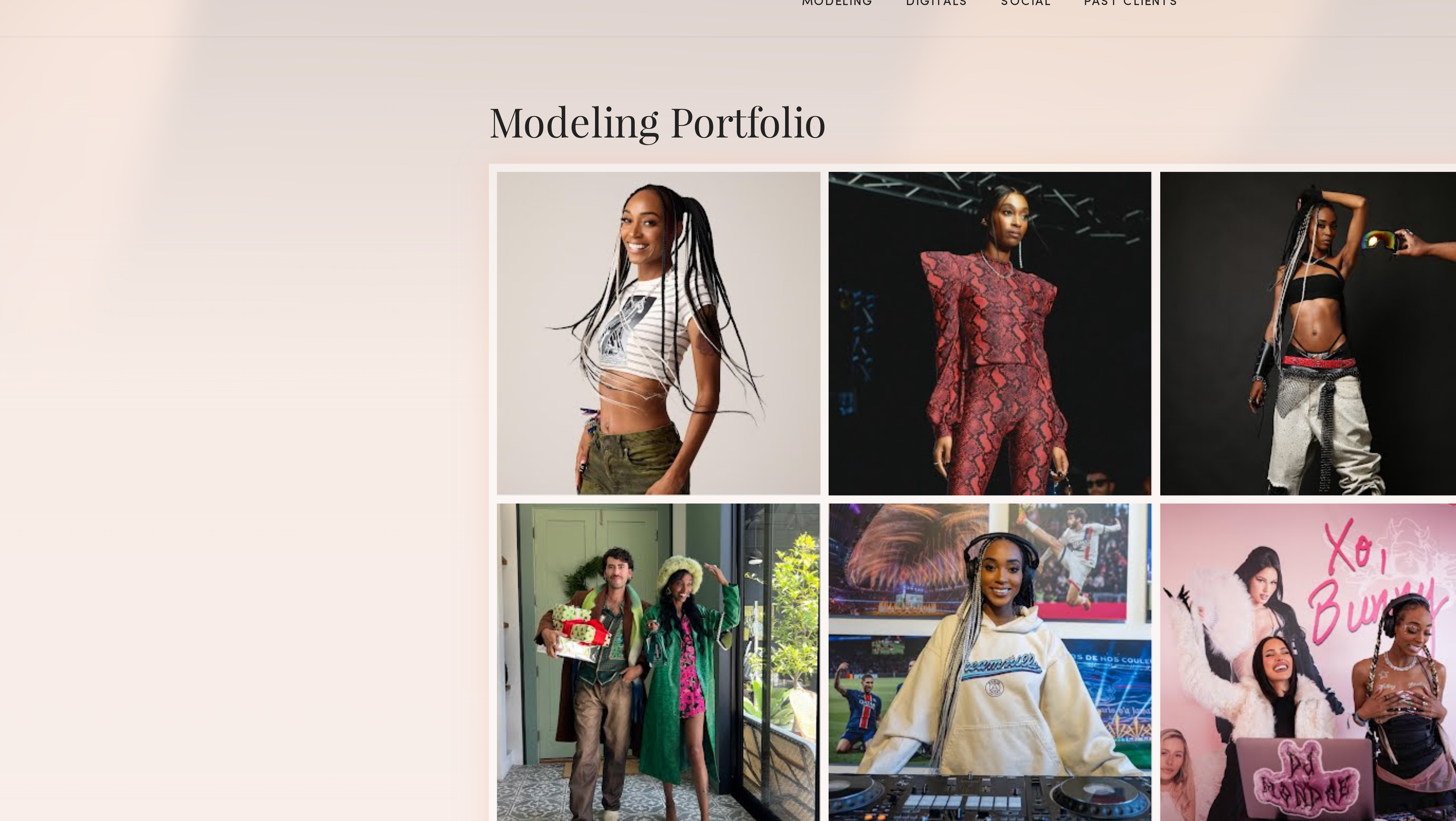
scroll to position [27, 0]
